Goal: Task Accomplishment & Management: Manage account settings

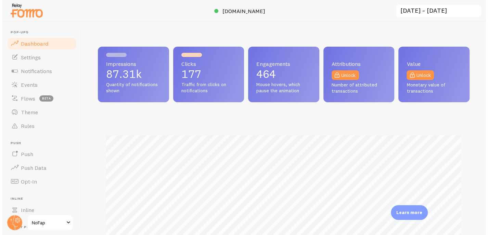
scroll to position [180, 372]
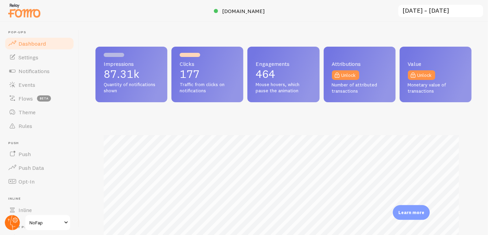
click at [9, 225] on circle at bounding box center [12, 222] width 15 height 15
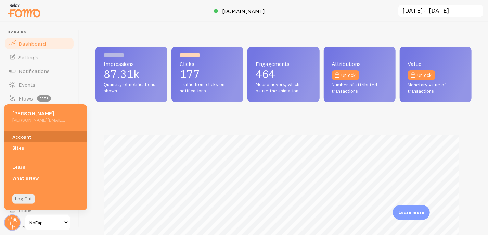
click at [34, 136] on link "Account" at bounding box center [45, 136] width 83 height 11
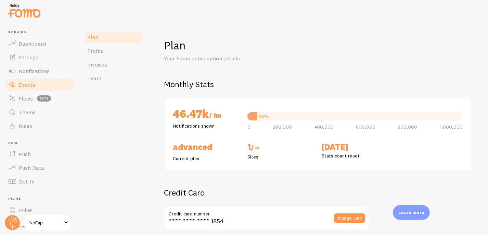
click at [30, 85] on span "Events" at bounding box center [26, 84] width 17 height 7
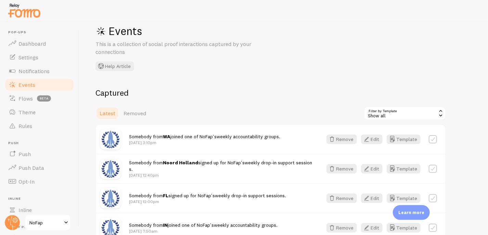
scroll to position [15, 0]
click at [407, 137] on button "Template" at bounding box center [404, 139] width 34 height 10
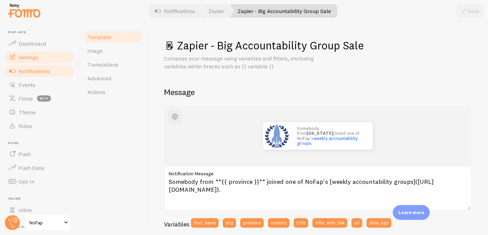
click at [34, 58] on span "Settings" at bounding box center [28, 57] width 20 height 7
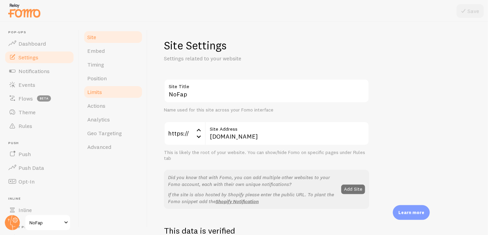
click at [101, 91] on span "Limits" at bounding box center [94, 91] width 15 height 7
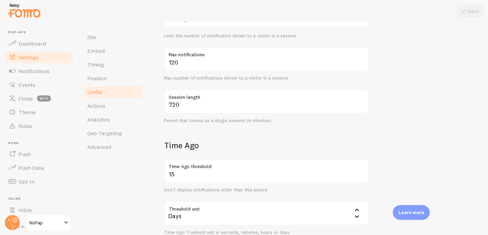
scroll to position [195, 0]
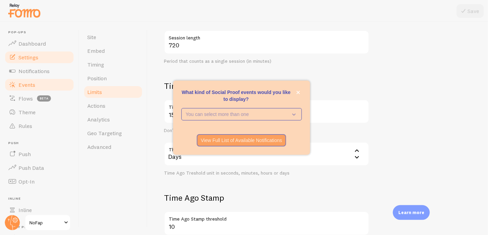
click at [28, 86] on span "Events" at bounding box center [26, 84] width 17 height 7
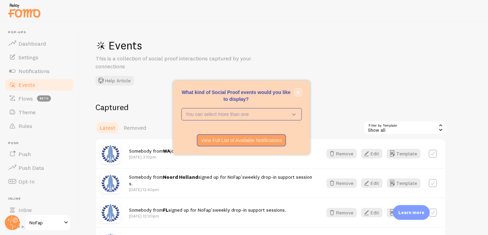
click at [298, 92] on icon "close," at bounding box center [298, 91] width 3 height 3
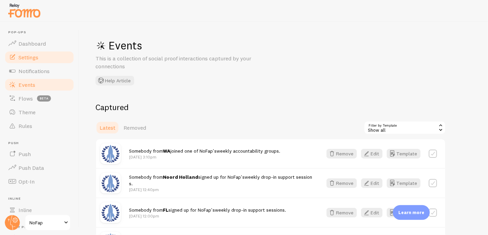
click at [30, 56] on span "Settings" at bounding box center [28, 57] width 20 height 7
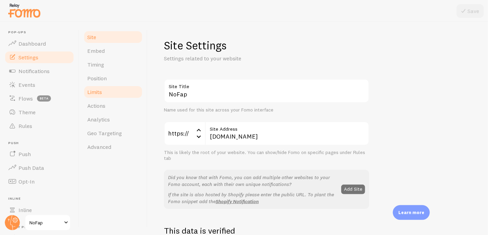
click at [91, 90] on span "Limits" at bounding box center [94, 91] width 15 height 7
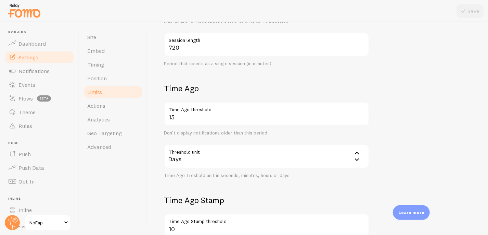
scroll to position [200, 0]
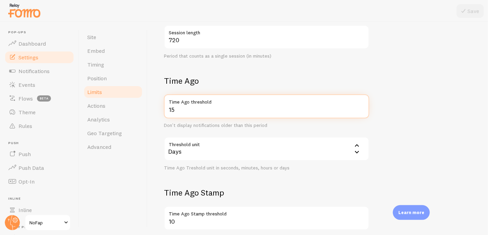
click at [194, 110] on input "15" at bounding box center [267, 106] width 206 height 24
type input "1"
type input "45"
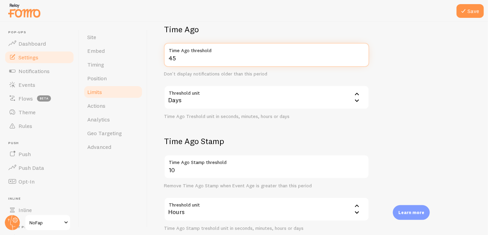
scroll to position [255, 0]
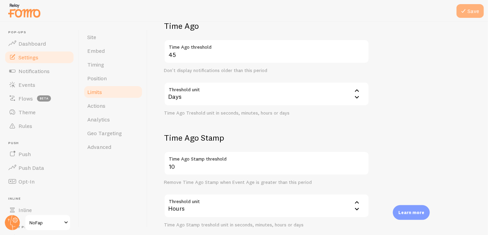
click at [468, 11] on button "Save" at bounding box center [470, 11] width 27 height 14
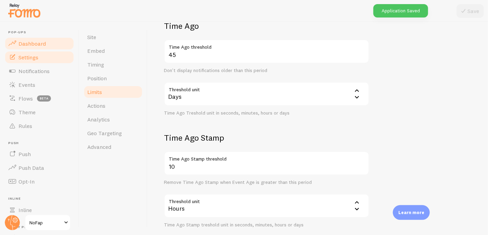
click at [35, 44] on span "Dashboard" at bounding box center [31, 43] width 27 height 7
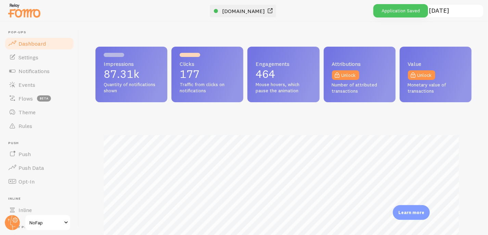
click at [248, 9] on span "[DOMAIN_NAME]" at bounding box center [243, 11] width 43 height 7
